Goal: Information Seeking & Learning: Learn about a topic

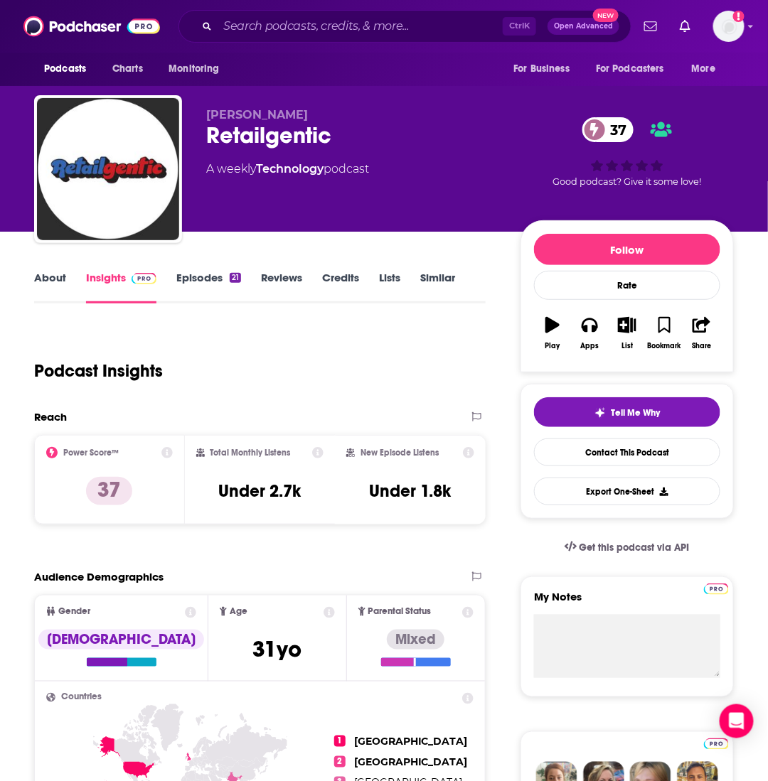
click at [61, 273] on link "About" at bounding box center [50, 287] width 32 height 33
